Goal: Task Accomplishment & Management: Complete application form

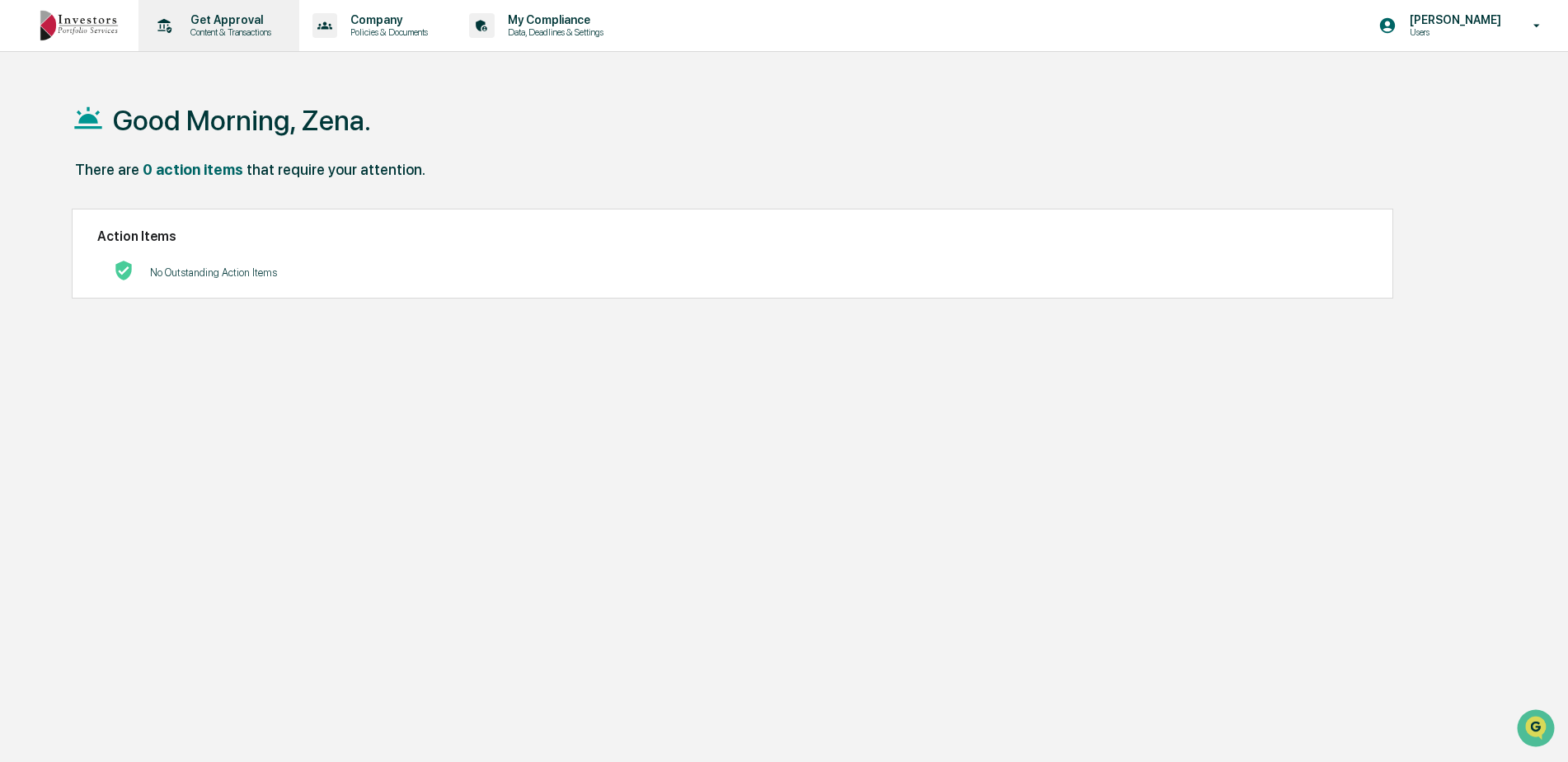
click at [220, 21] on p "Get Approval" at bounding box center [228, 20] width 102 height 14
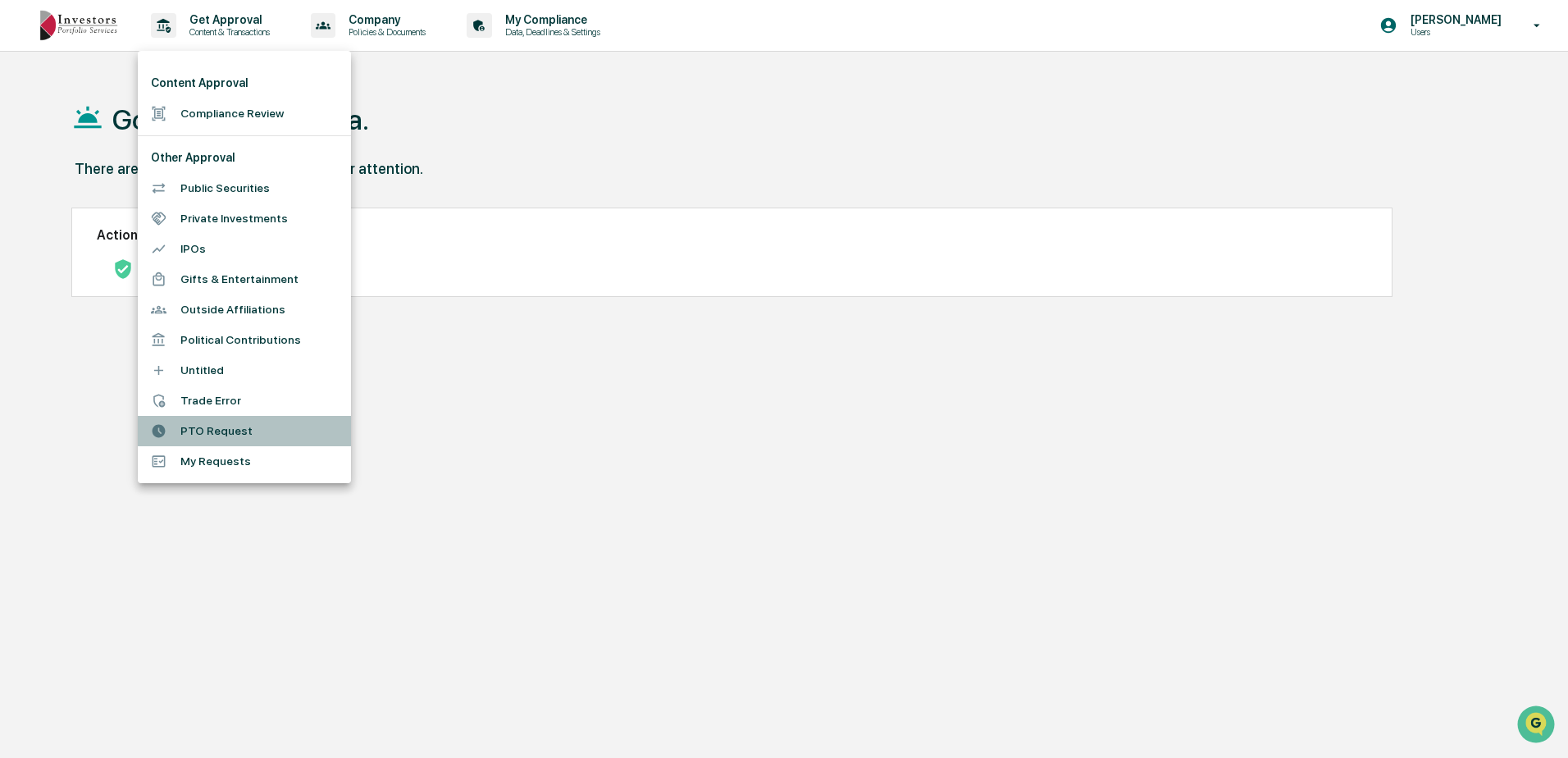
click at [228, 431] on li "PTO Request" at bounding box center [245, 430] width 214 height 30
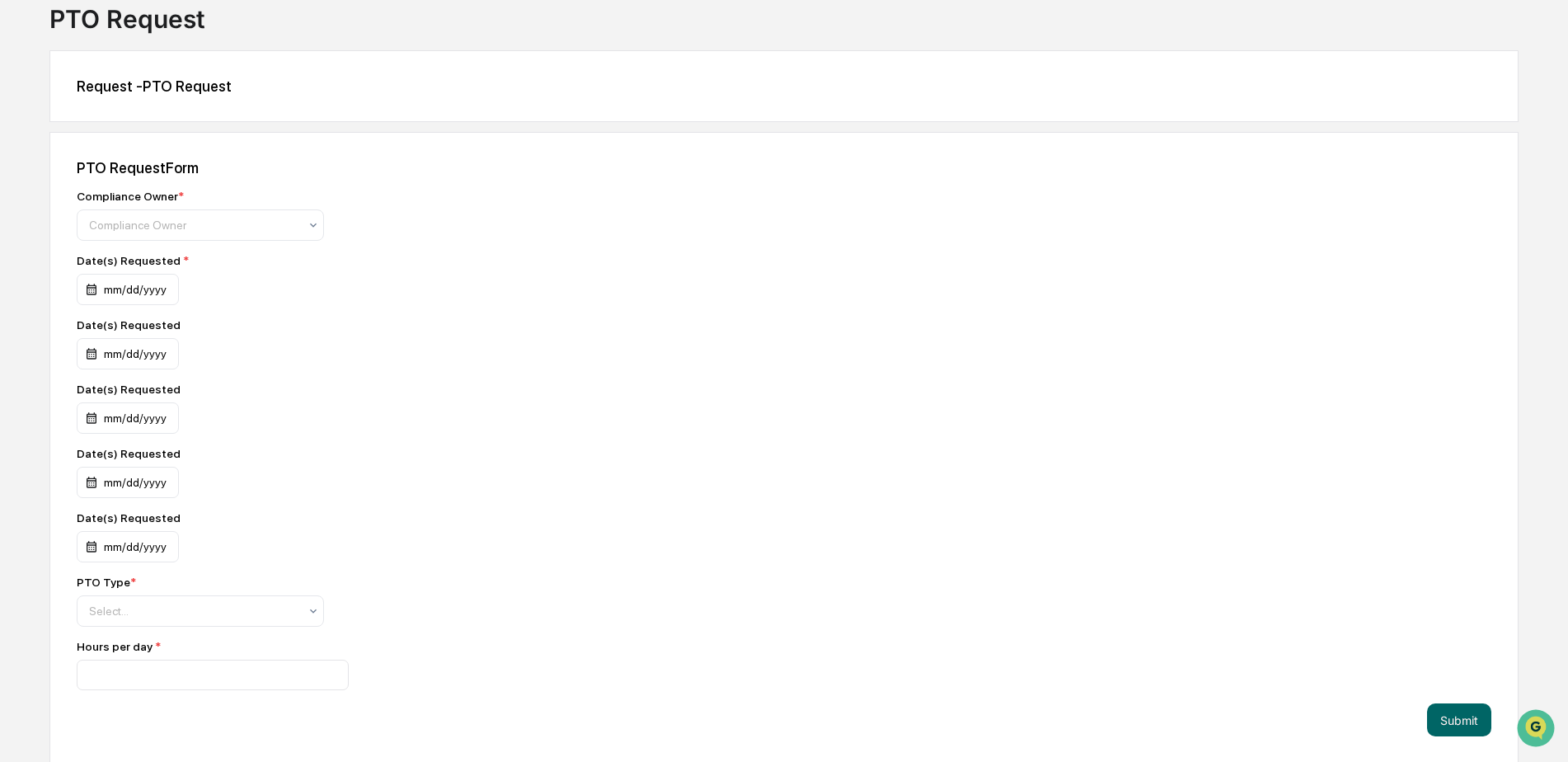
scroll to position [108, 0]
click at [316, 611] on icon at bounding box center [313, 610] width 14 height 14
click at [101, 677] on div "Sick" at bounding box center [200, 681] width 246 height 33
click at [314, 223] on icon at bounding box center [313, 223] width 7 height 4
click at [242, 258] on div "Compliance Group: Administrators" at bounding box center [200, 262] width 246 height 33
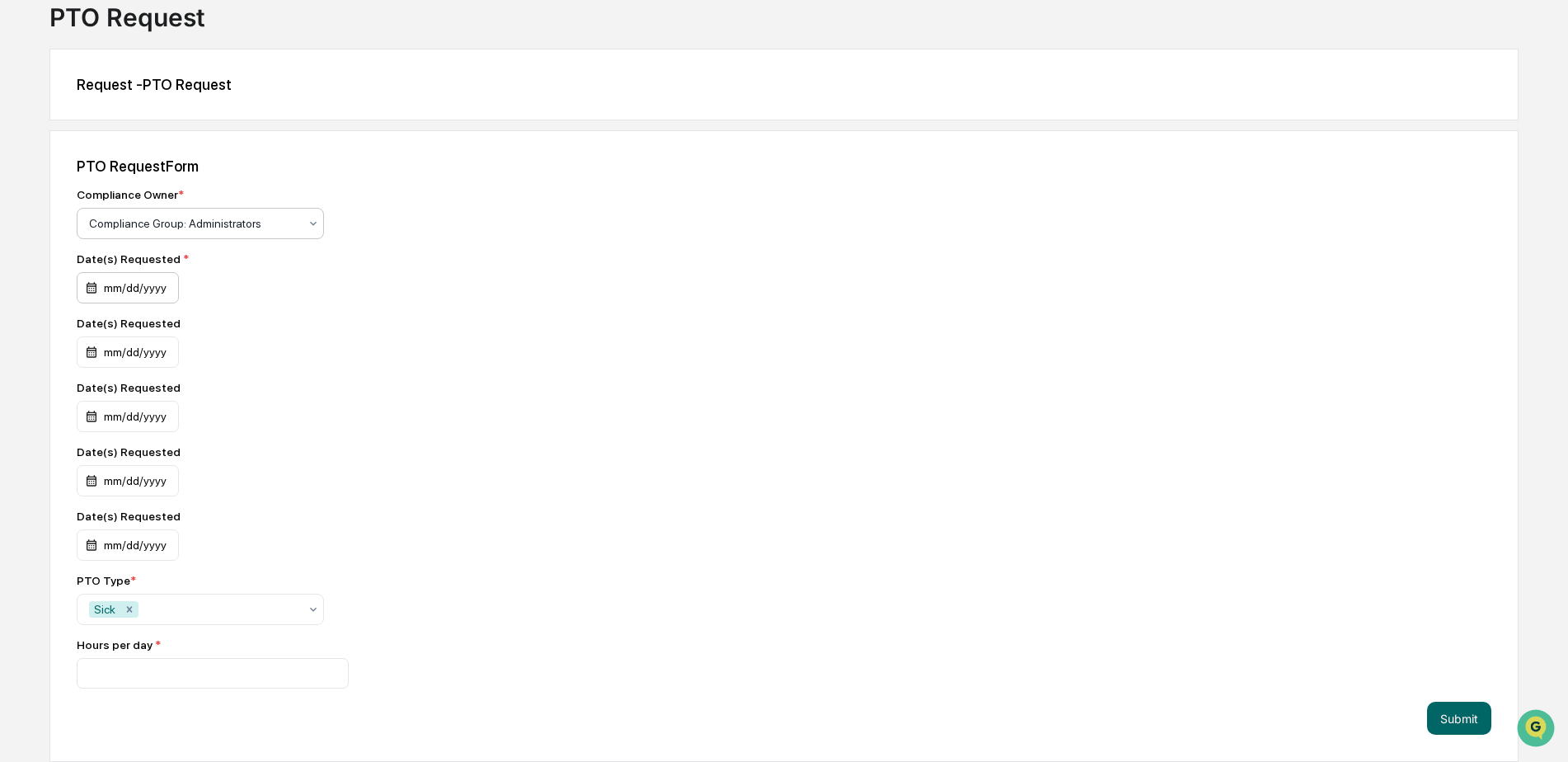
click at [87, 285] on div "mm/dd/yyyy" at bounding box center [128, 288] width 102 height 31
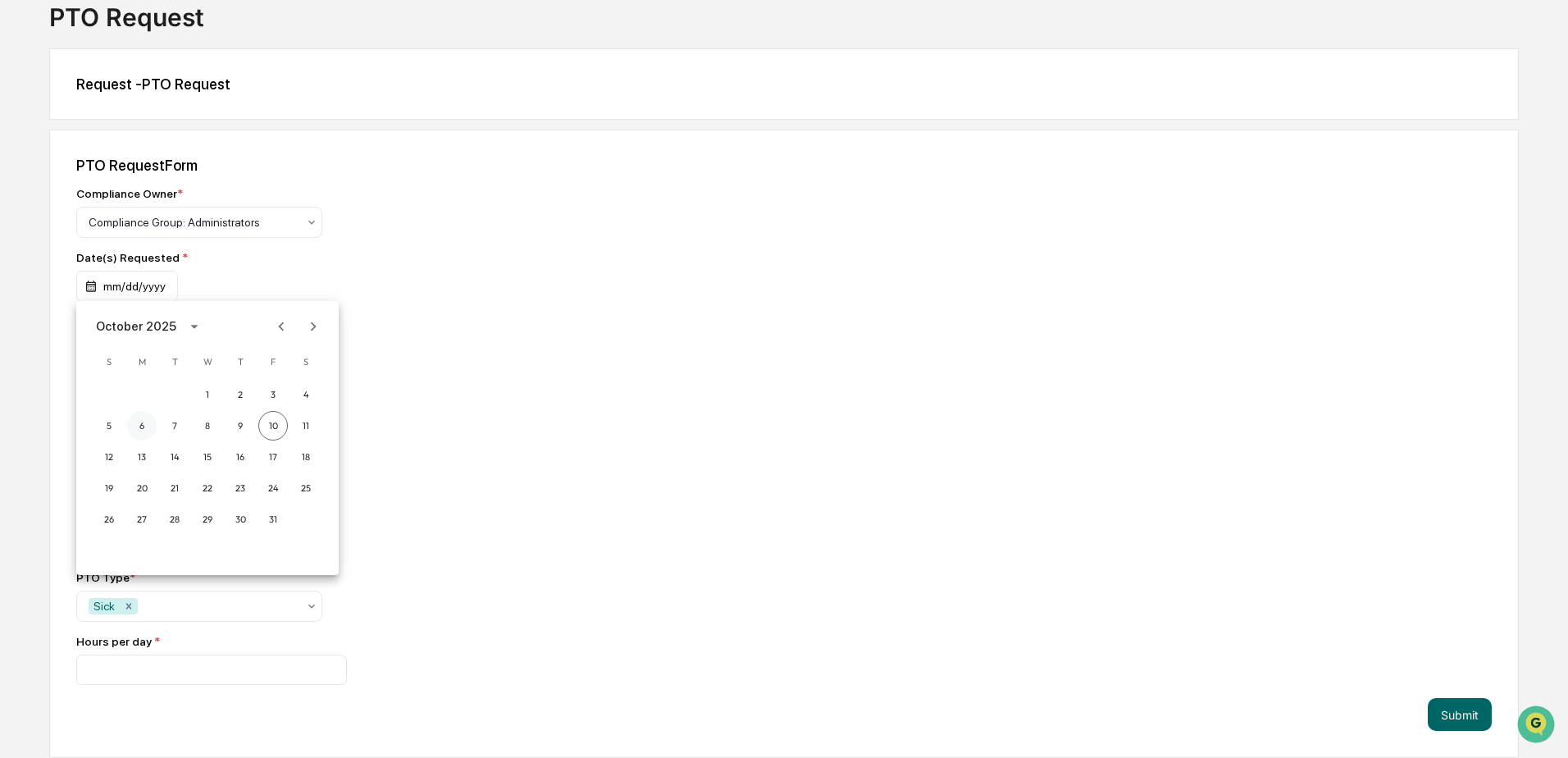
click at [141, 425] on button "6" at bounding box center [142, 425] width 29 height 29
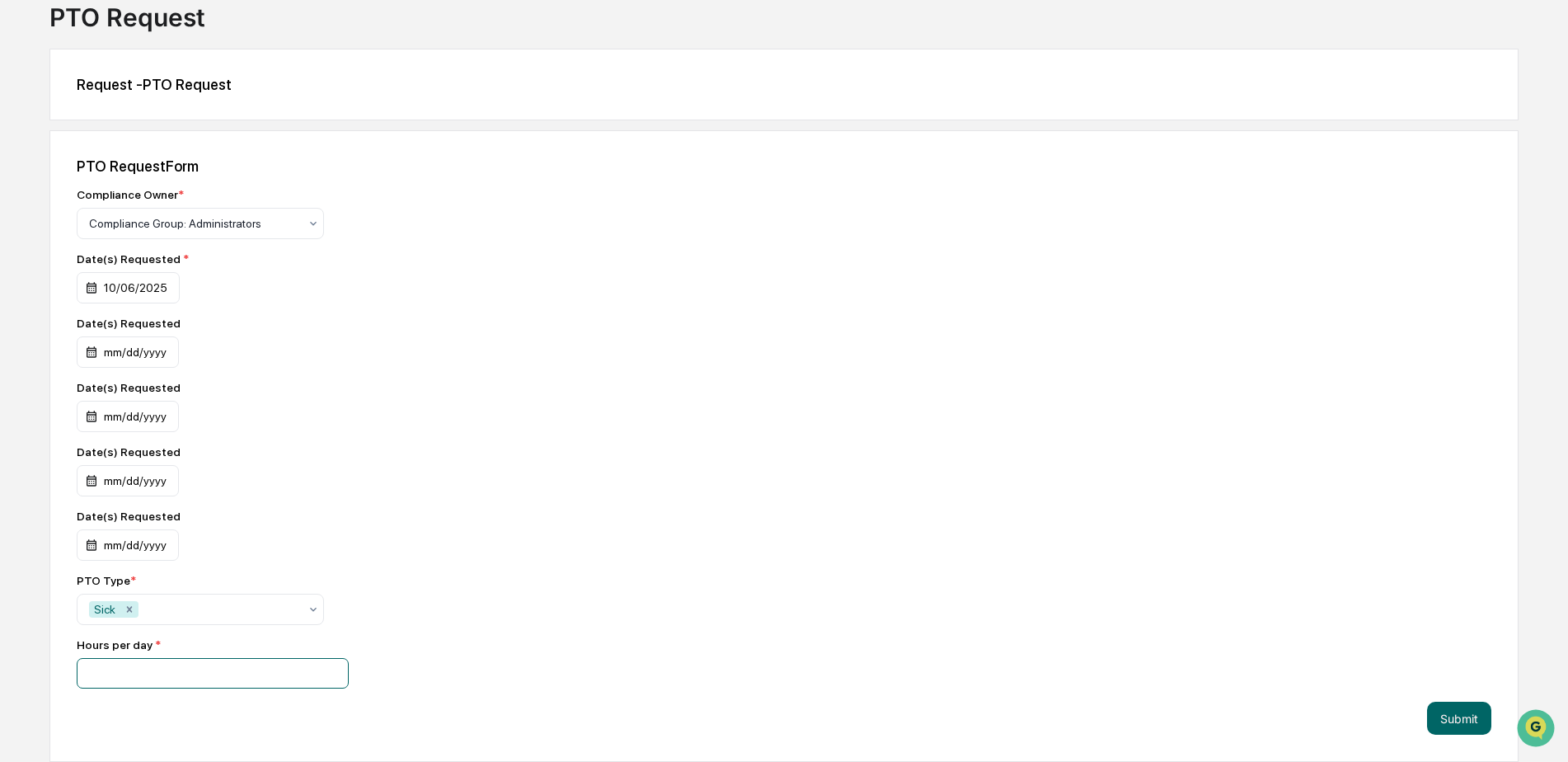
click at [199, 664] on input "number" at bounding box center [213, 672] width 272 height 30
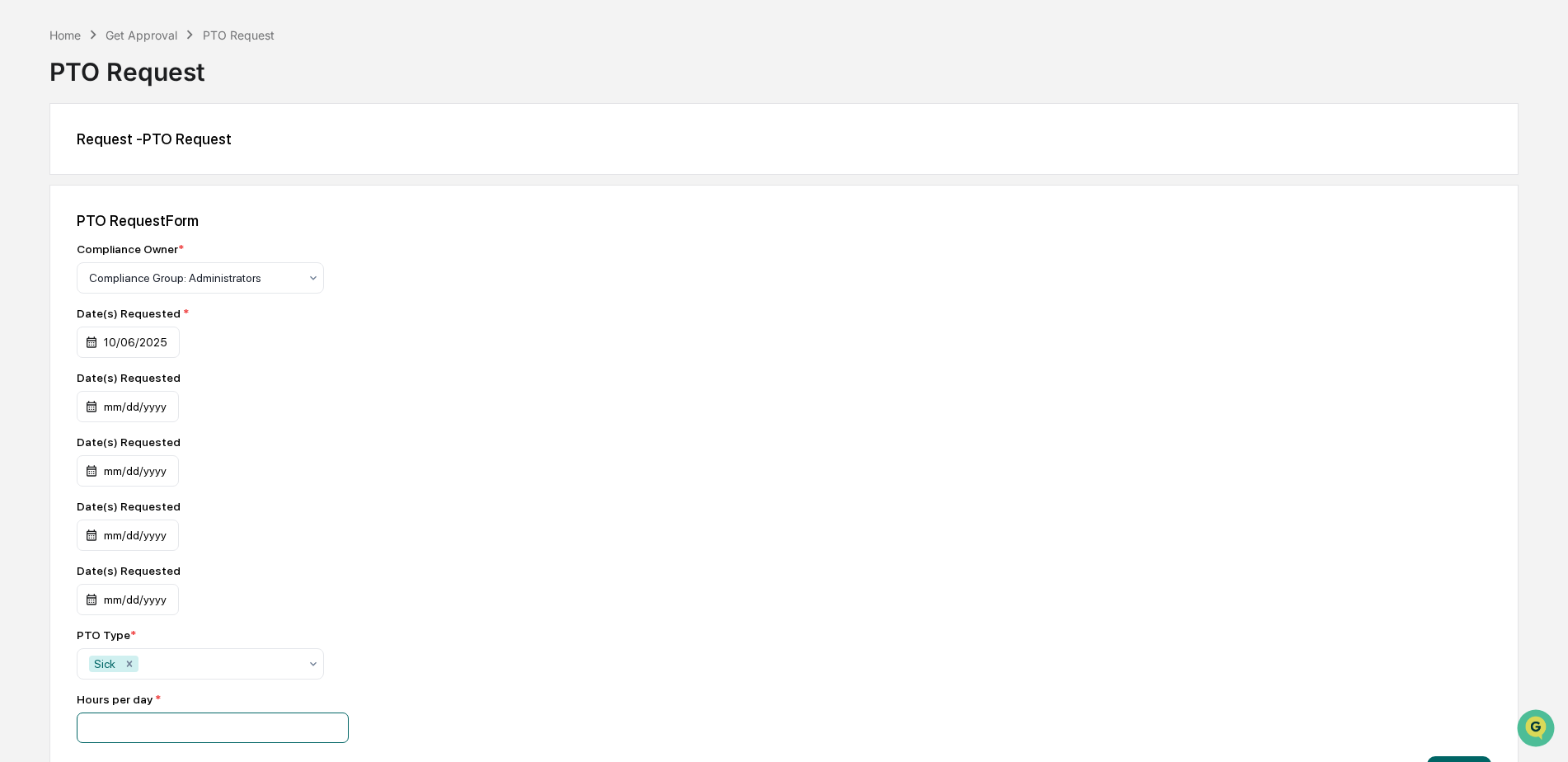
scroll to position [25, 0]
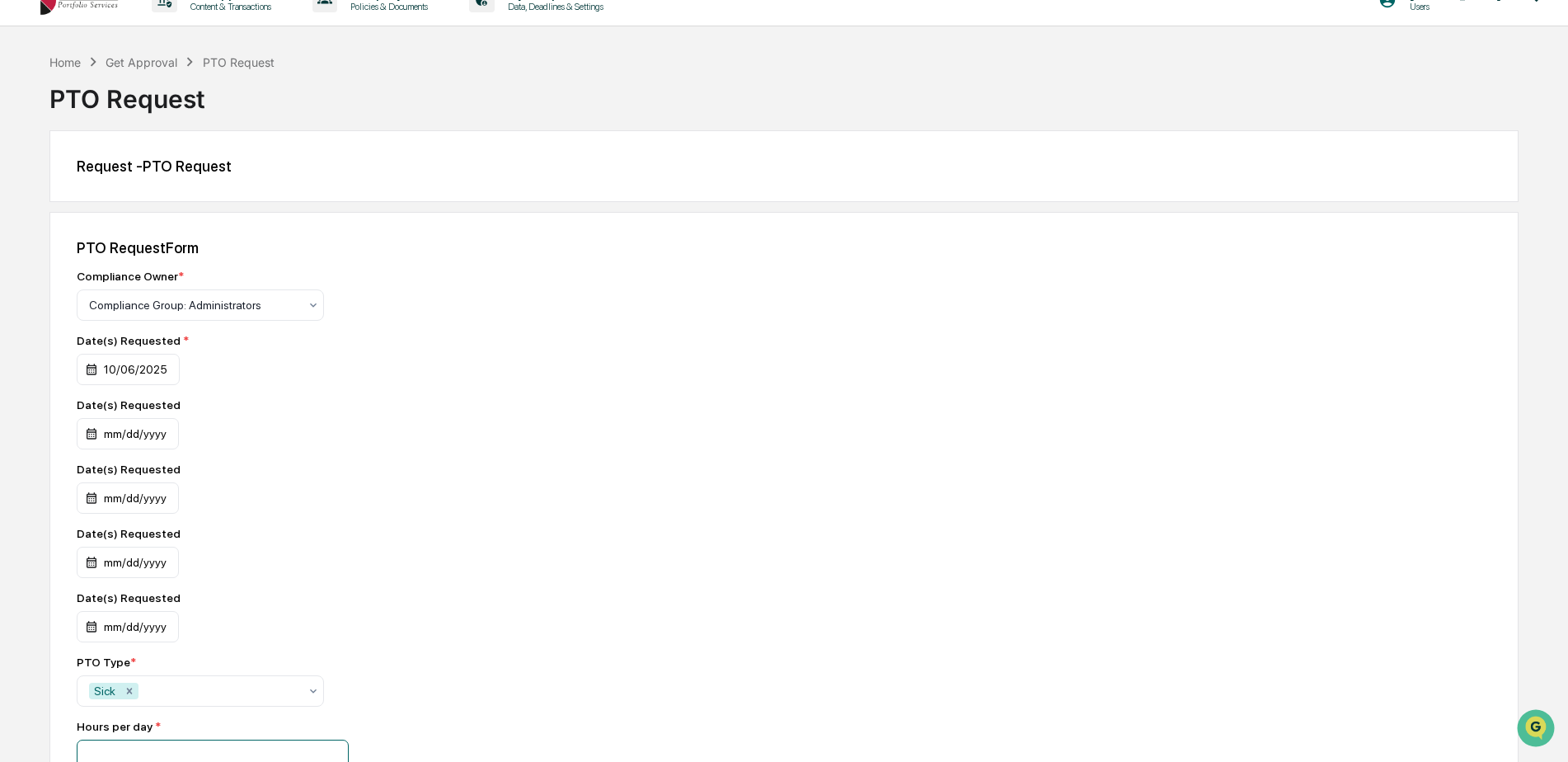
type input "*"
click at [380, 574] on div "Compliance Owner * Compliance Group: Administrators Date(s) Requested * [DATE] …" at bounding box center [365, 519] width 577 height 501
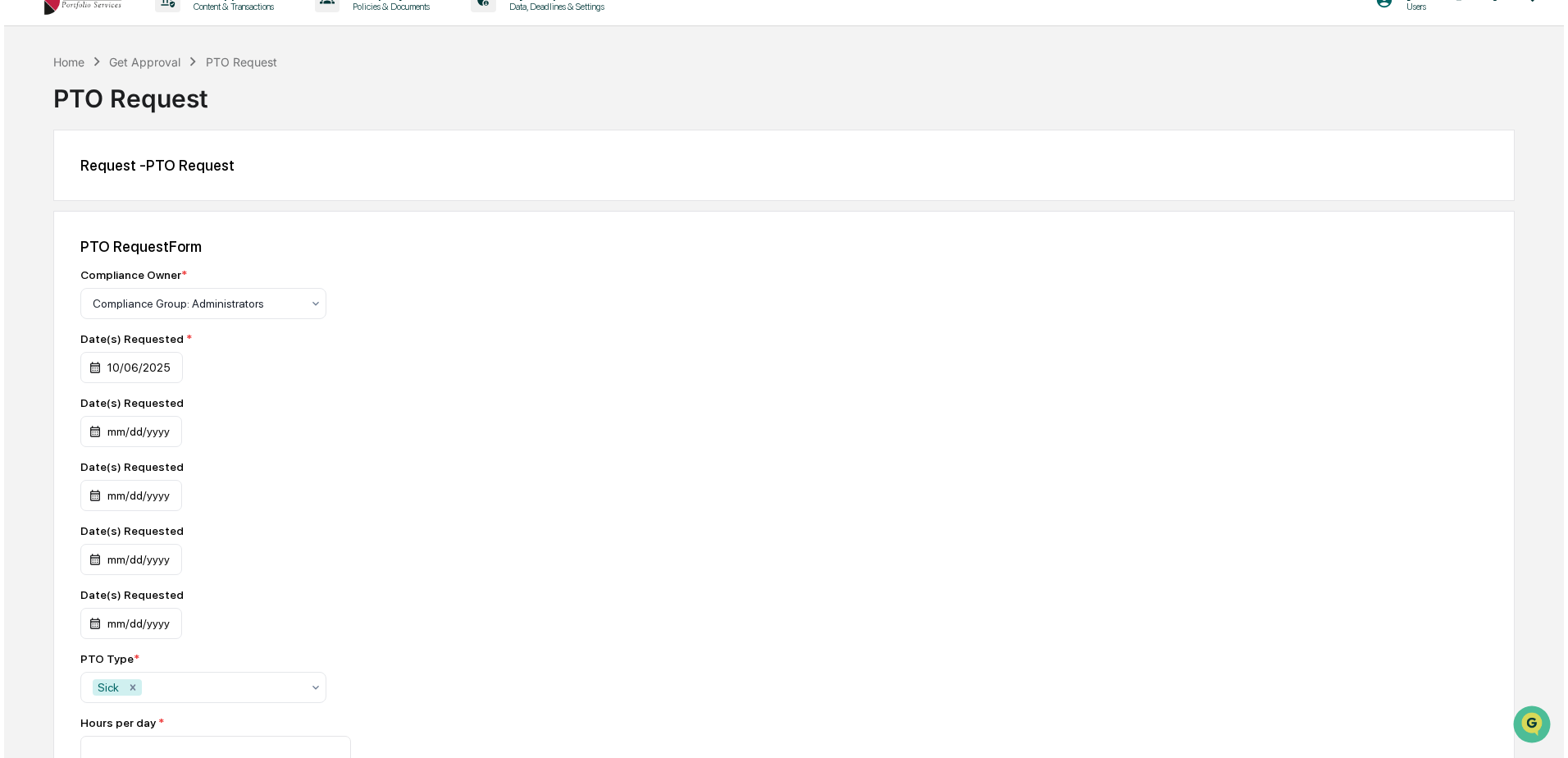
scroll to position [108, 0]
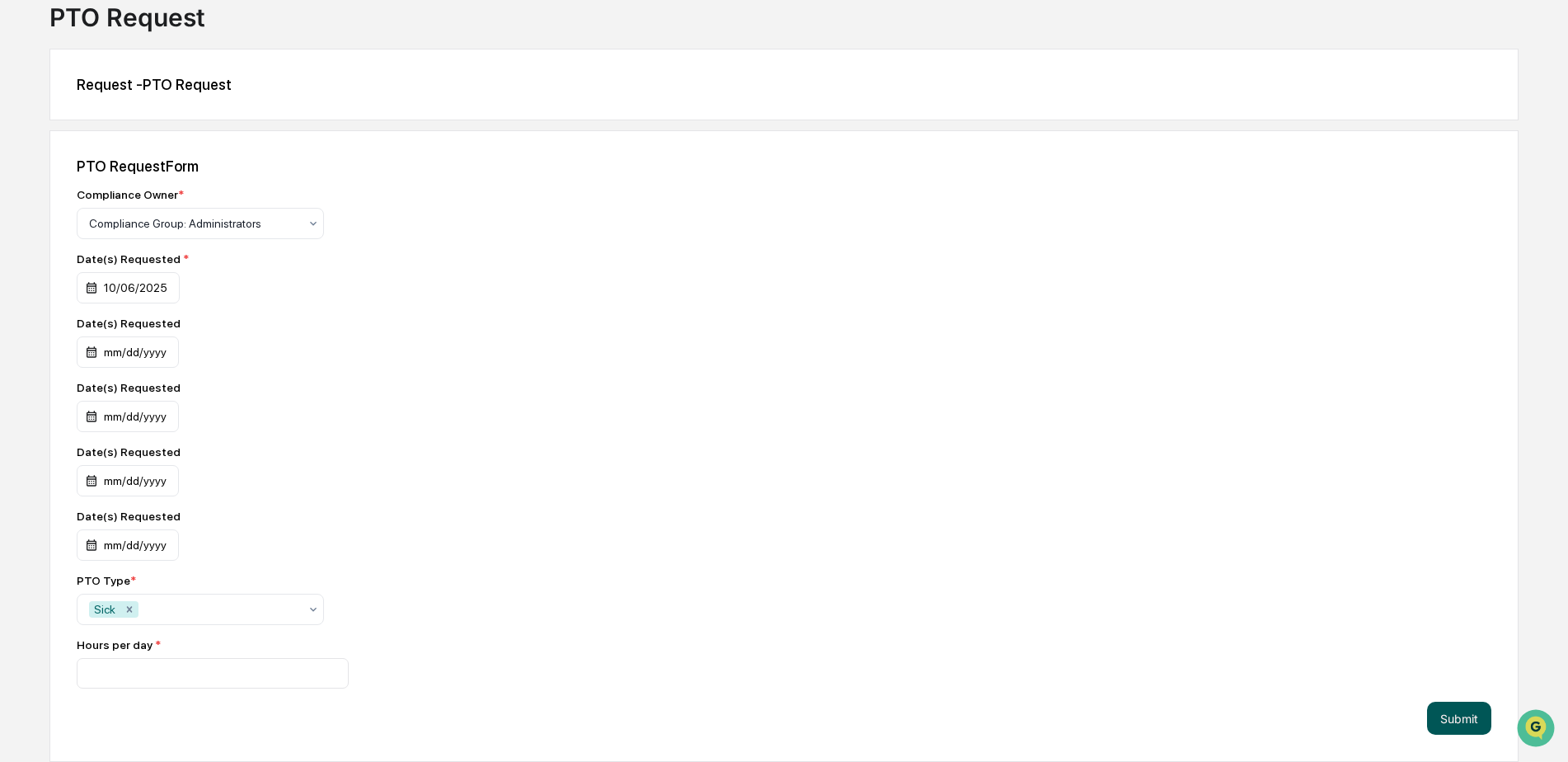
click at [1452, 719] on button "Submit" at bounding box center [1459, 718] width 64 height 33
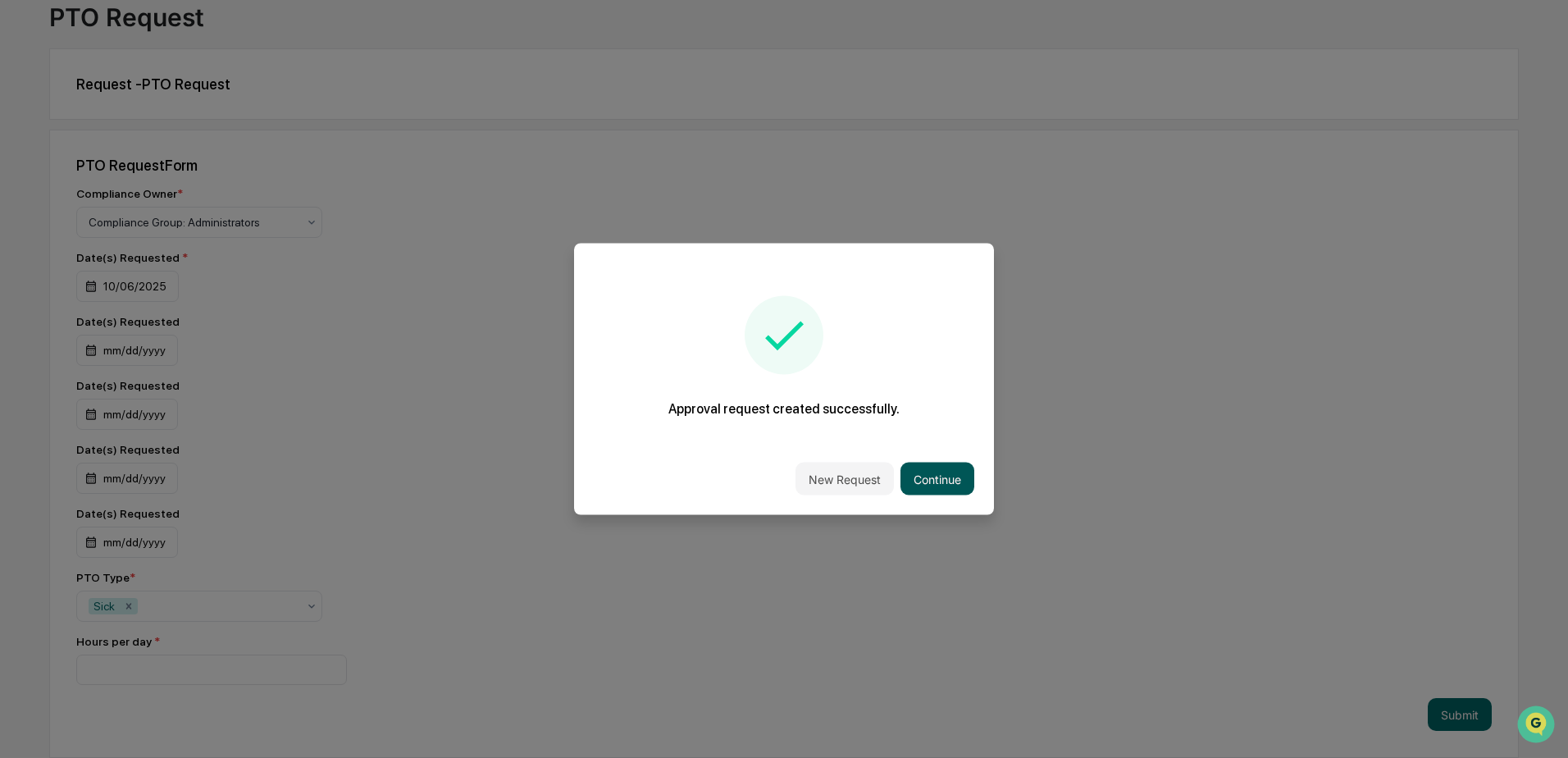
click at [921, 473] on button "Continue" at bounding box center [938, 478] width 74 height 33
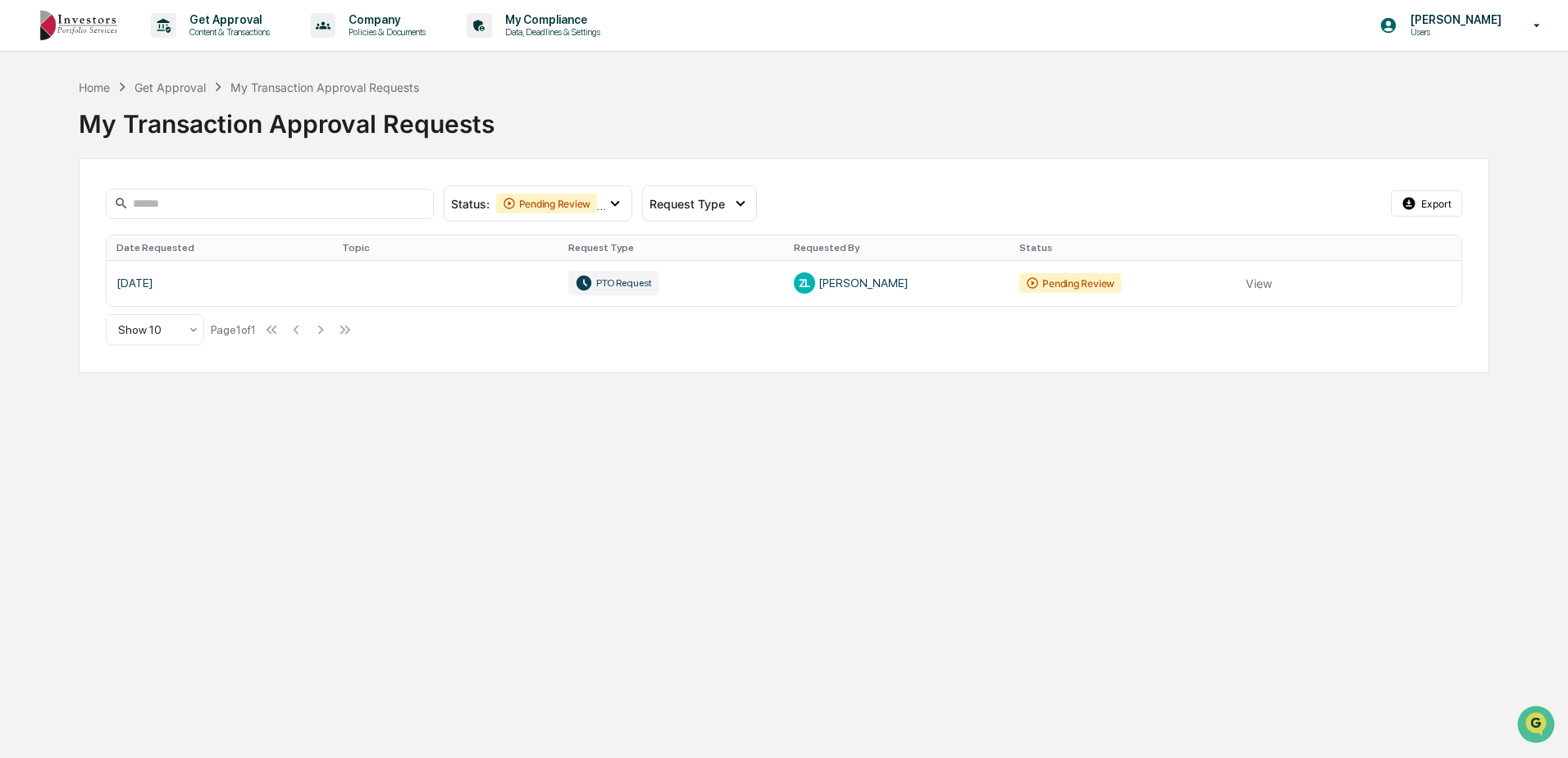
click at [1539, 25] on icon at bounding box center [1538, 24] width 7 height 3
click at [1387, 83] on li "Logout" at bounding box center [1440, 82] width 230 height 30
